Goal: Transaction & Acquisition: Purchase product/service

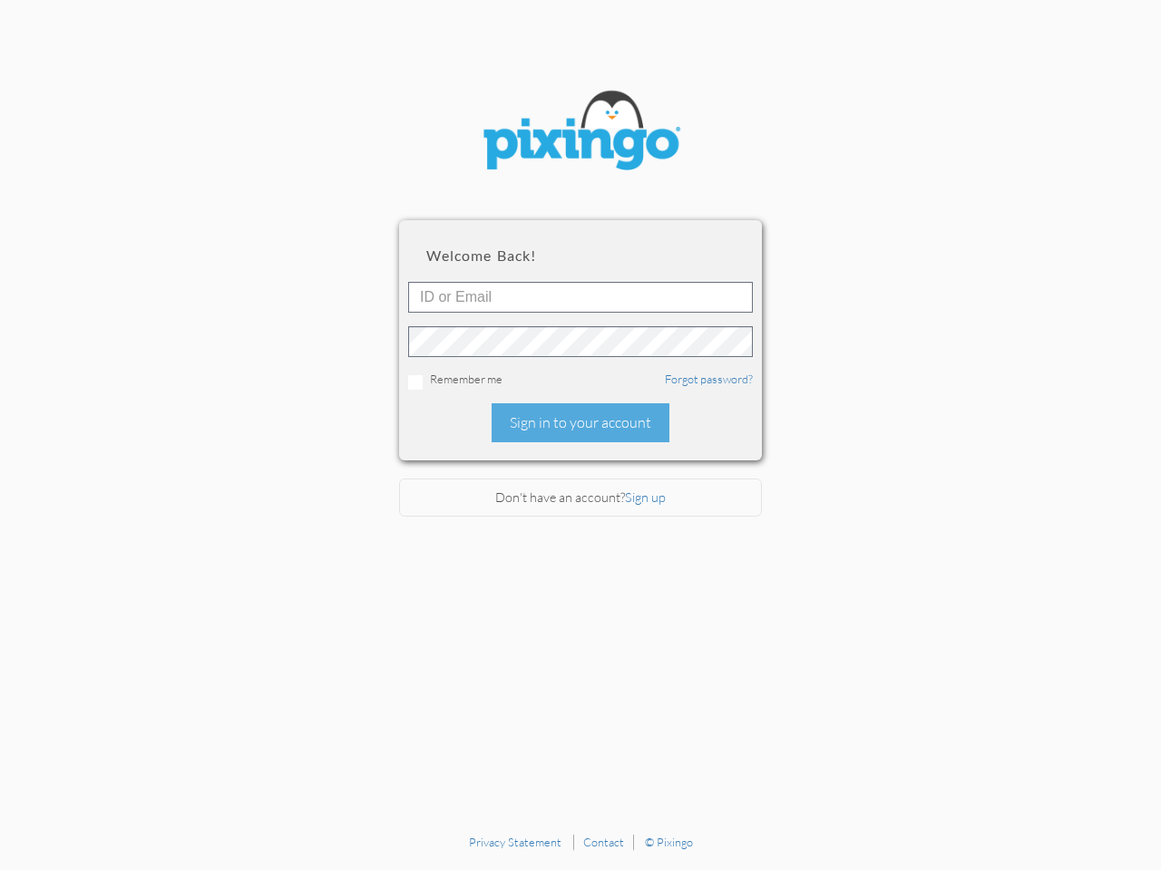
click at [580, 435] on div "Sign in to your account" at bounding box center [580, 422] width 178 height 39
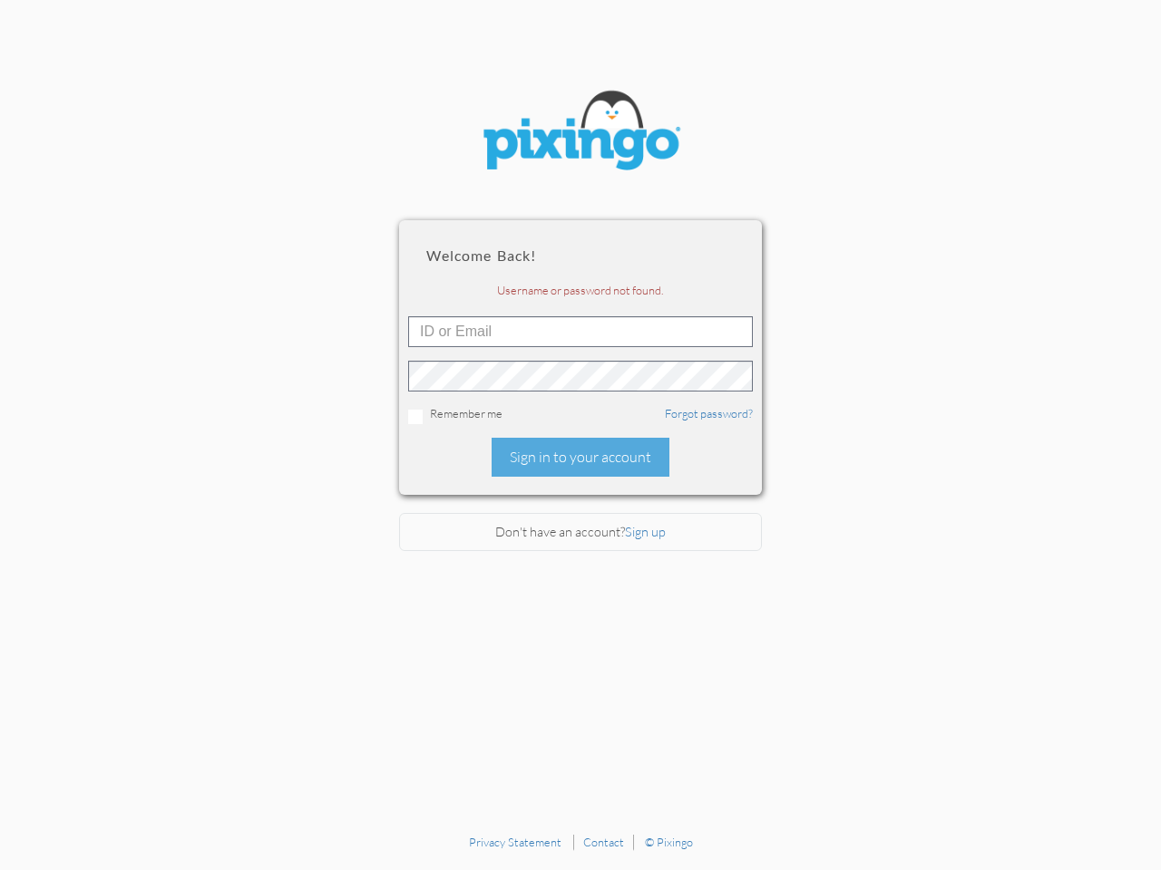
click at [579, 422] on div "Remember me Forgot password?" at bounding box center [580, 414] width 345 height 19
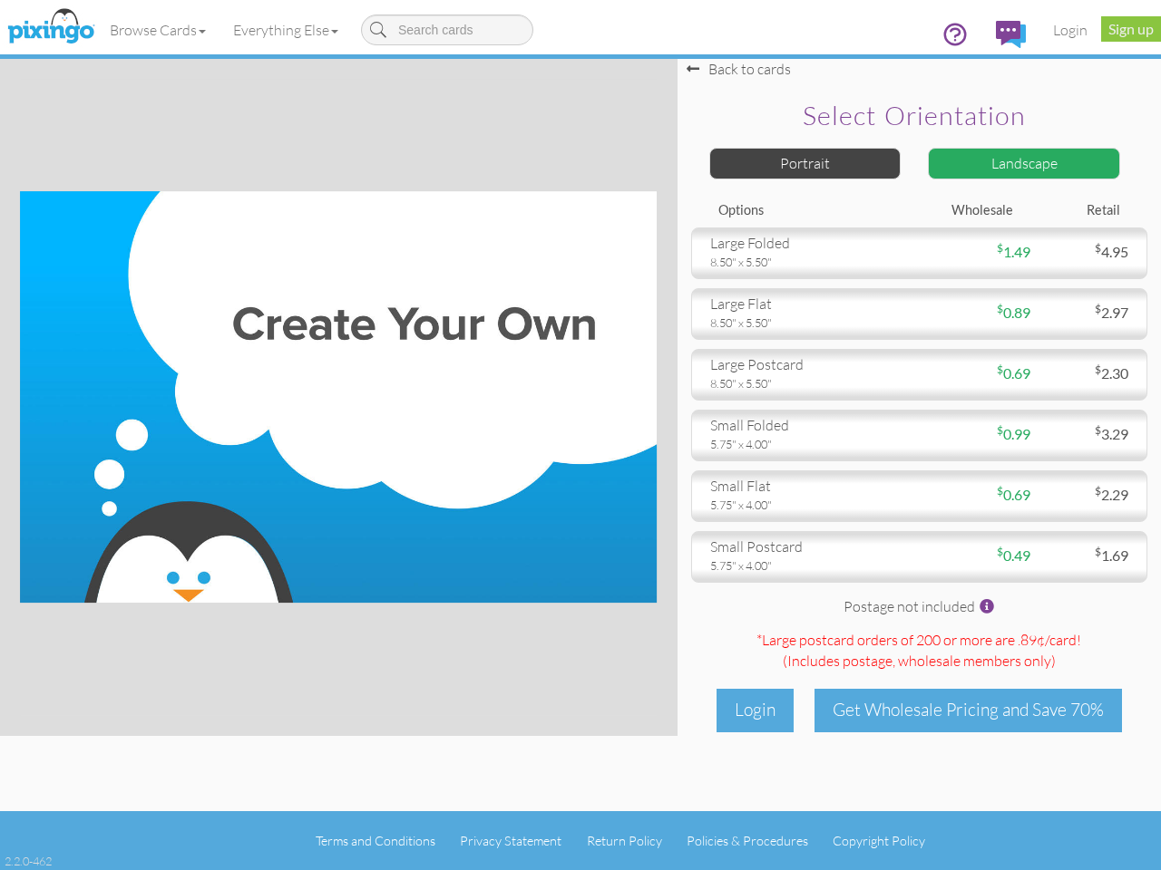
click at [580, 435] on img at bounding box center [338, 397] width 636 height 412
click at [159, 30] on link "Browse Cards" at bounding box center [157, 29] width 123 height 45
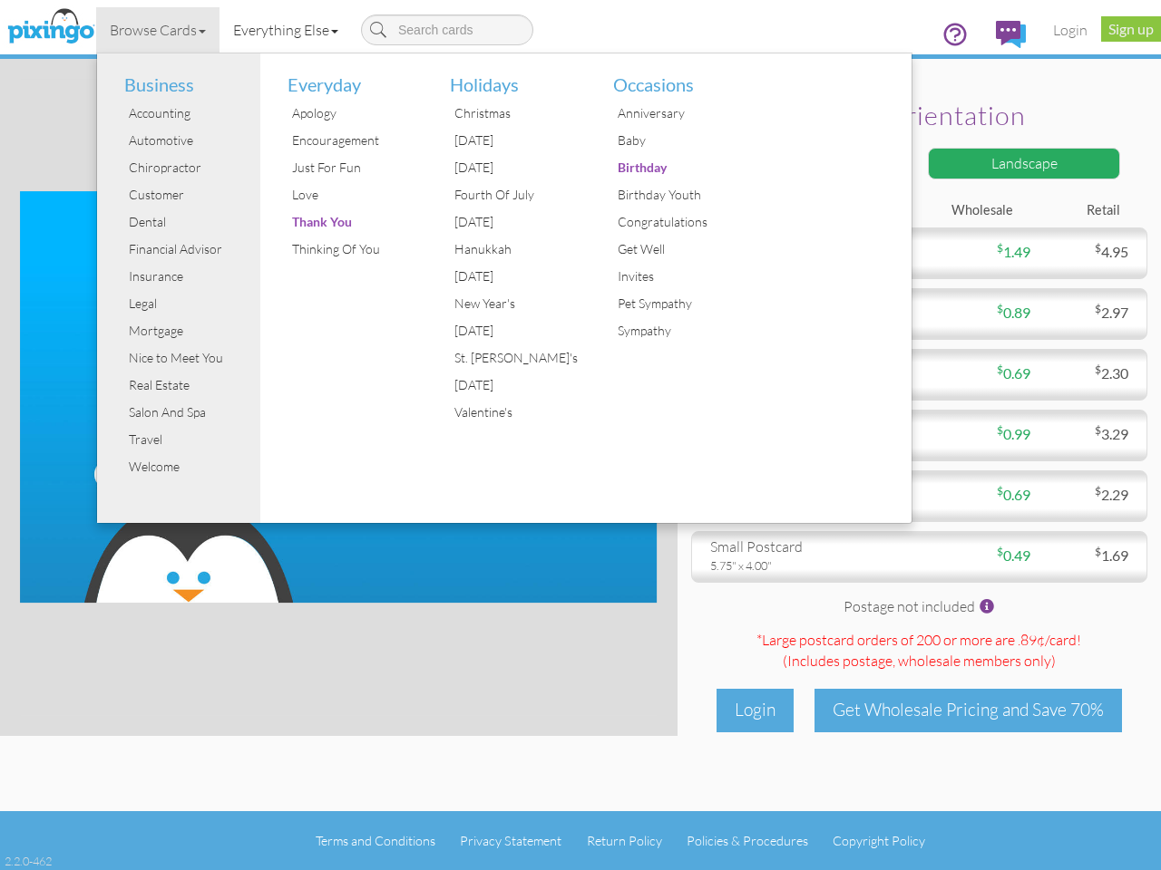
click at [289, 30] on link "Everything Else" at bounding box center [285, 29] width 132 height 45
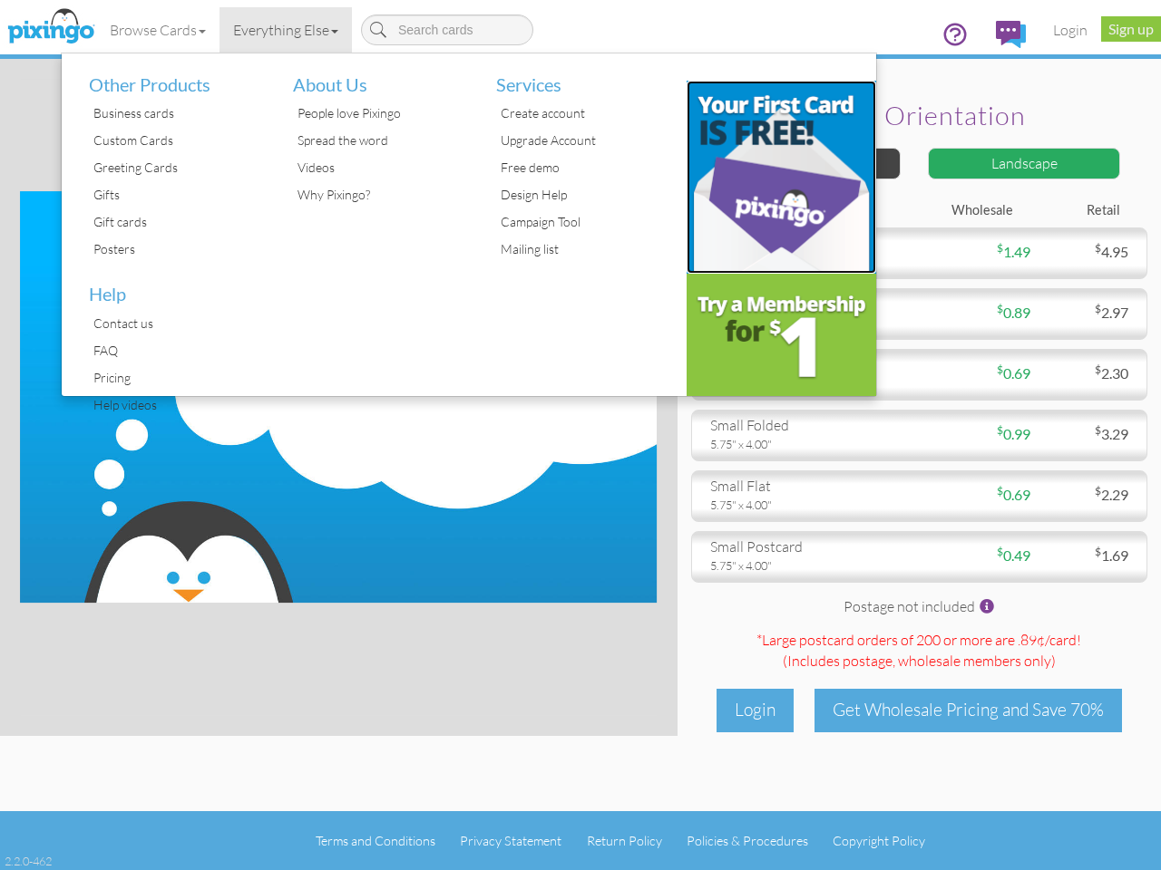
click at [805, 163] on img at bounding box center [781, 177] width 190 height 193
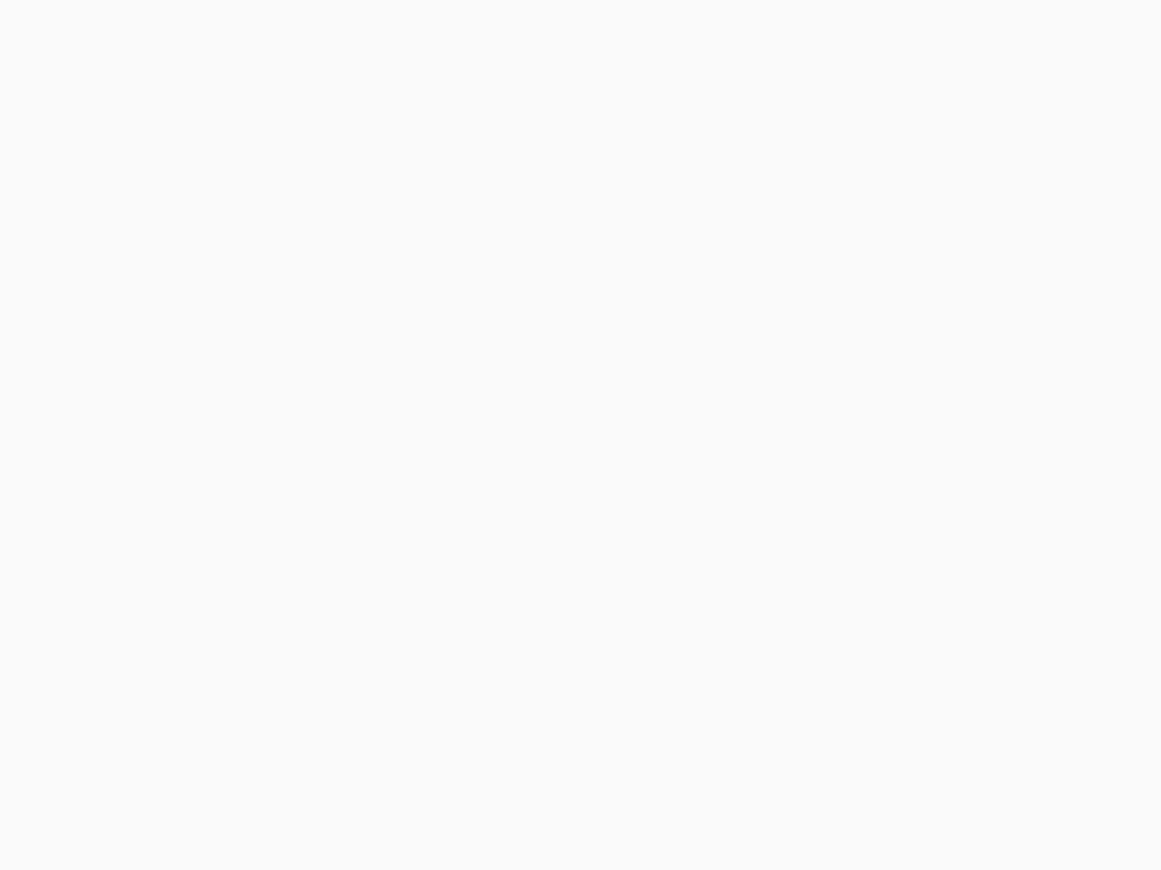
click at [1024, 163] on body at bounding box center [580, 435] width 1161 height 870
click at [918, 253] on body at bounding box center [580, 435] width 1161 height 870
click at [918, 314] on body at bounding box center [580, 435] width 1161 height 870
click at [918, 374] on body at bounding box center [580, 435] width 1161 height 870
click at [918, 435] on body at bounding box center [580, 435] width 1161 height 870
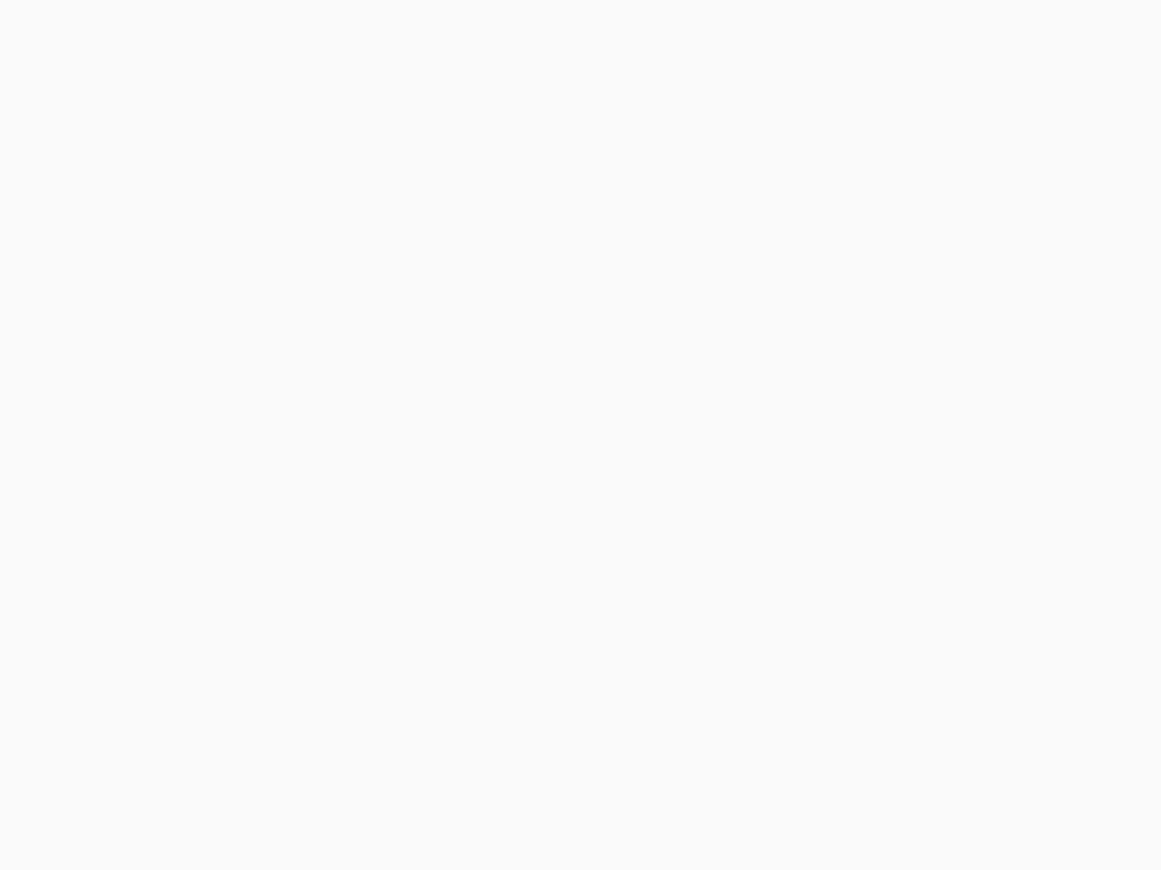
click at [918, 496] on body at bounding box center [580, 435] width 1161 height 870
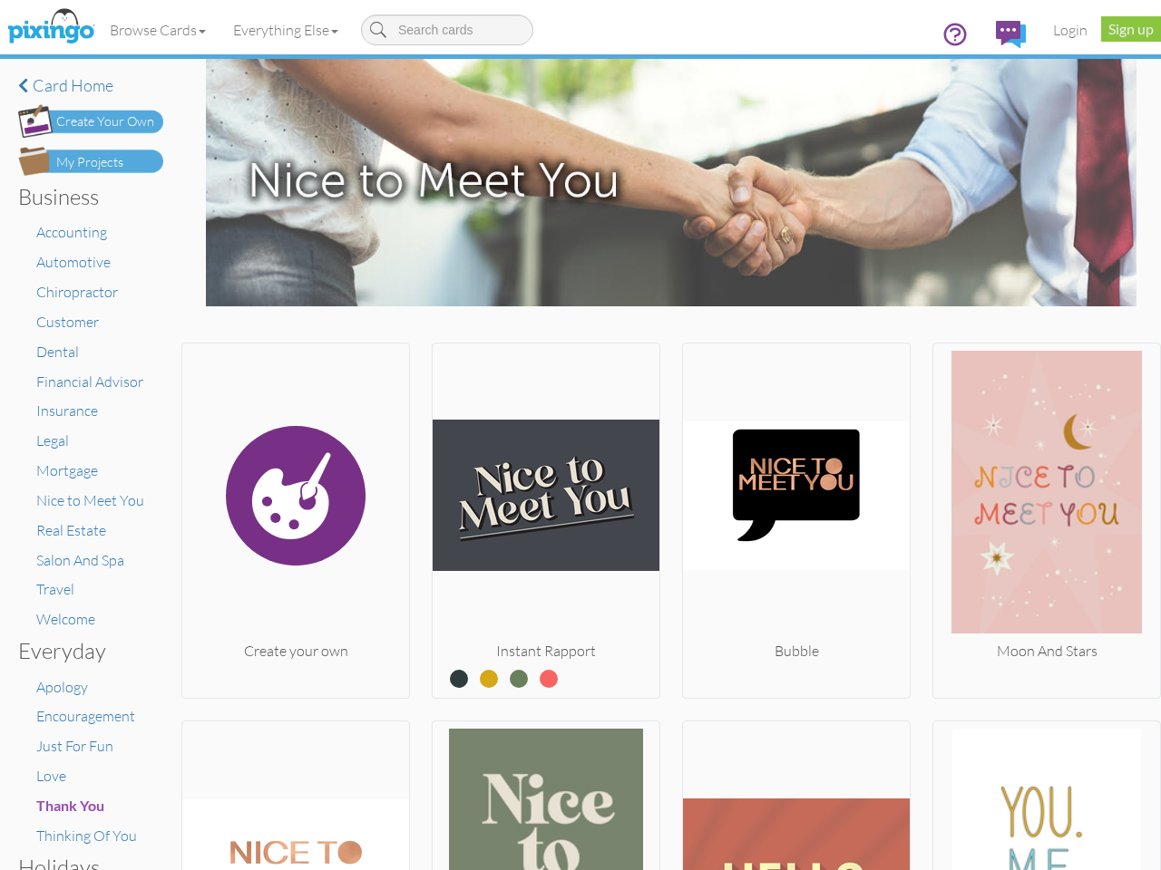
click at [580, 435] on img at bounding box center [545, 496] width 227 height 290
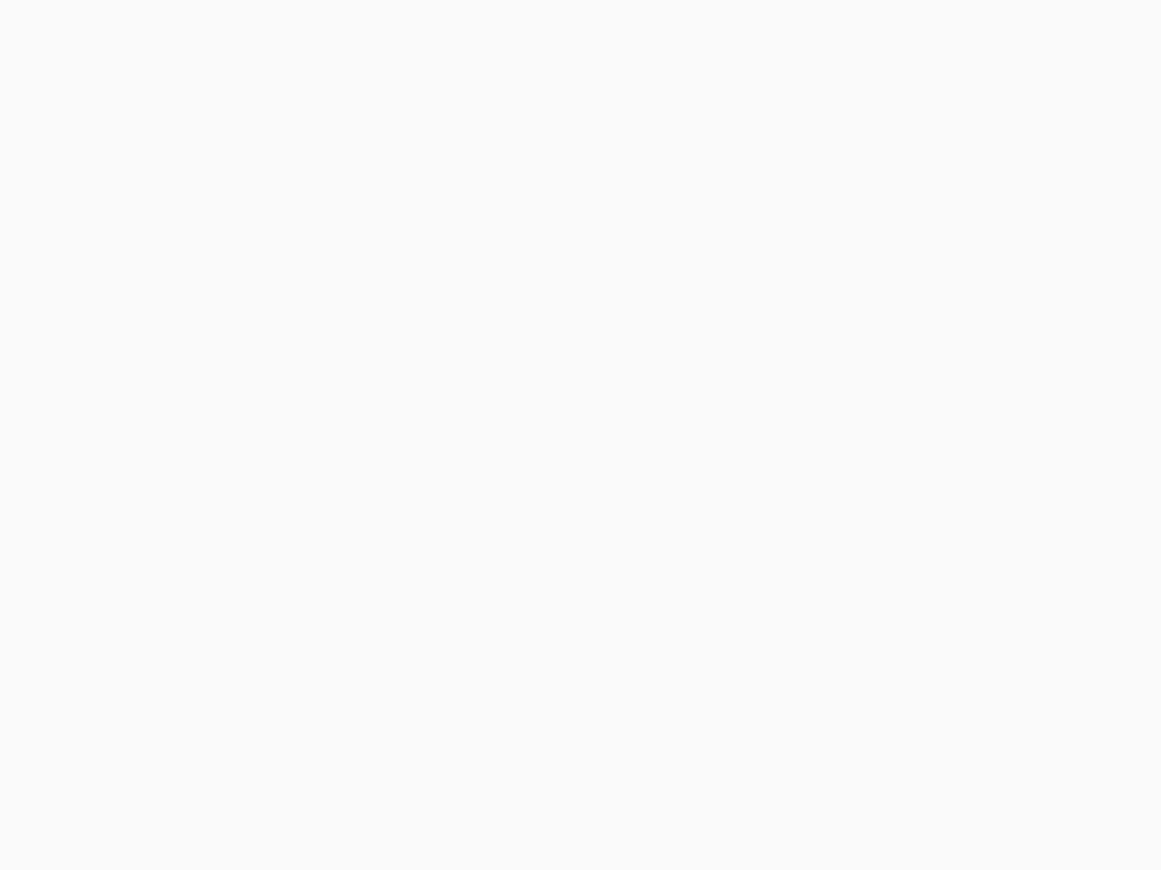
click at [159, 30] on body at bounding box center [580, 435] width 1161 height 870
click at [289, 30] on body at bounding box center [580, 435] width 1161 height 870
click at [294, 517] on body at bounding box center [580, 435] width 1161 height 870
click at [540, 517] on body at bounding box center [580, 435] width 1161 height 870
click at [787, 517] on body at bounding box center [580, 435] width 1161 height 870
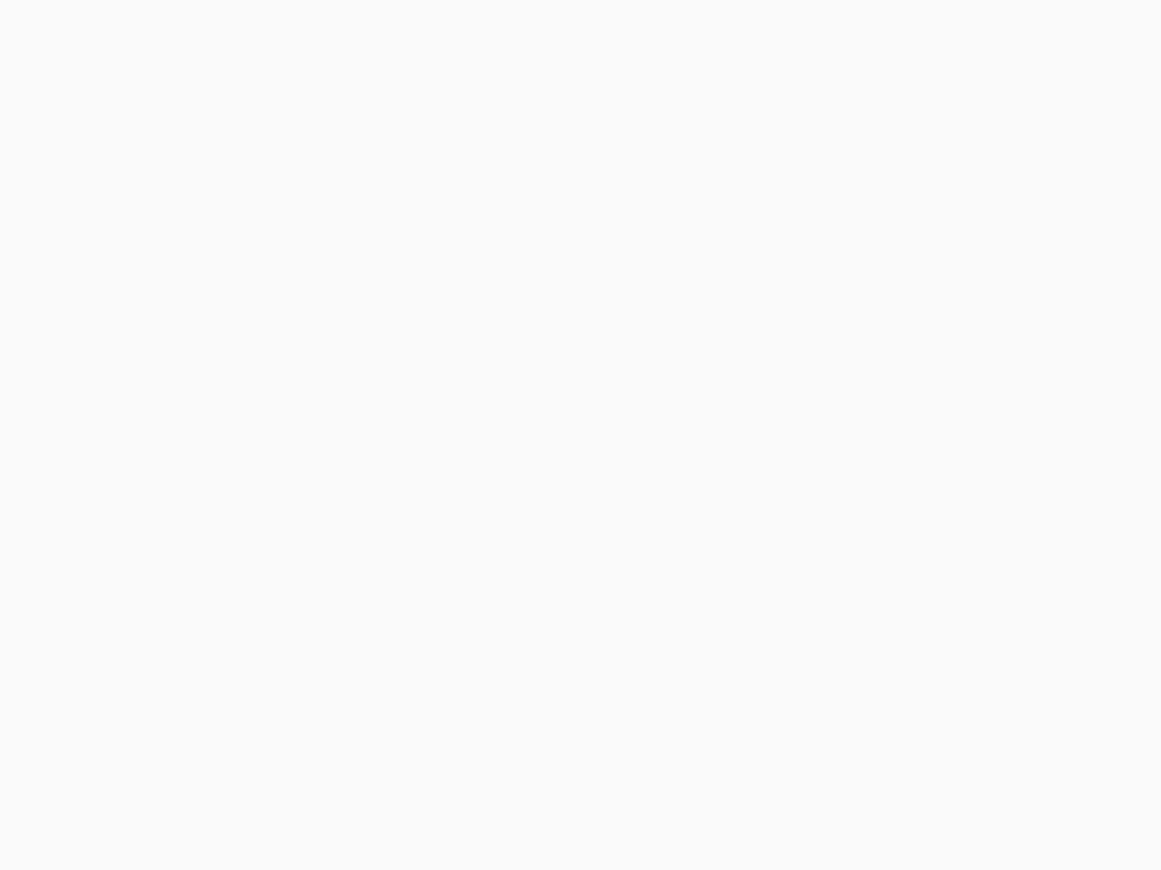
click at [1033, 517] on body at bounding box center [580, 435] width 1161 height 870
click at [294, 793] on body at bounding box center [580, 435] width 1161 height 870
click at [540, 793] on body at bounding box center [580, 435] width 1161 height 870
click at [787, 793] on body at bounding box center [580, 435] width 1161 height 870
